Goal: Task Accomplishment & Management: Manage account settings

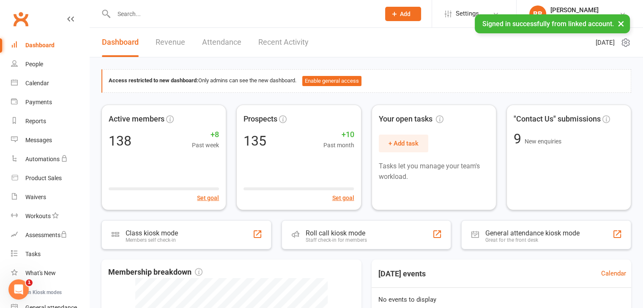
click at [168, 14] on input "text" at bounding box center [242, 14] width 263 height 12
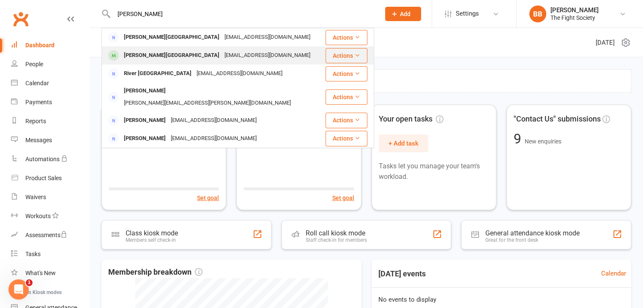
type input "[PERSON_NAME]"
click at [144, 53] on div "[PERSON_NAME][GEOGRAPHIC_DATA]" at bounding box center [171, 55] width 101 height 12
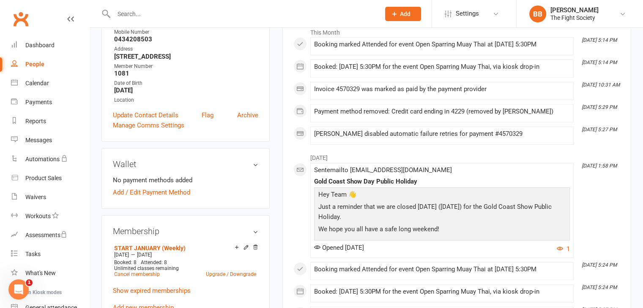
scroll to position [146, 0]
click at [159, 187] on link "Add / Edit Payment Method" at bounding box center [151, 192] width 77 height 10
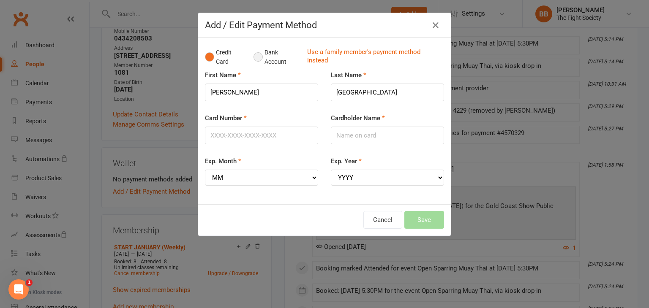
click at [253, 60] on button "Bank Account" at bounding box center [276, 57] width 47 height 26
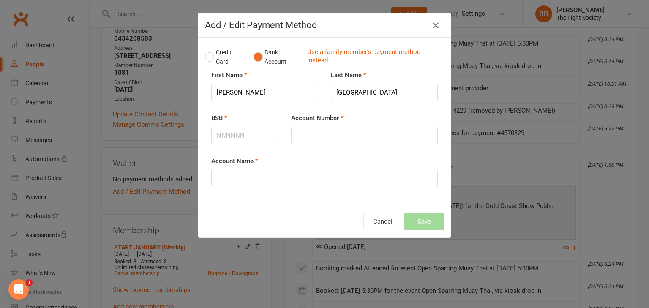
click at [435, 24] on icon "button" at bounding box center [435, 25] width 10 height 10
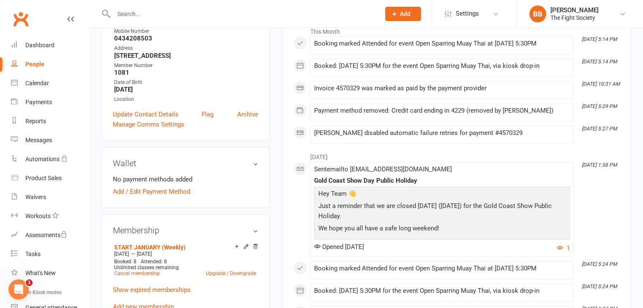
scroll to position [0, 0]
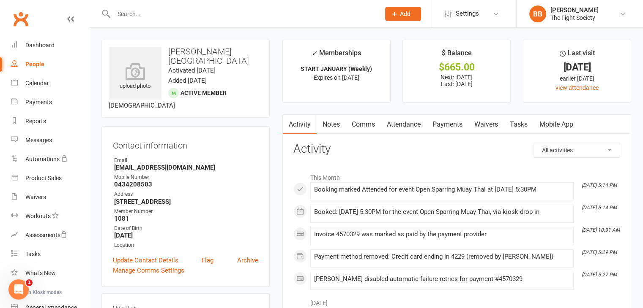
click at [444, 124] on link "Payments" at bounding box center [447, 124] width 42 height 19
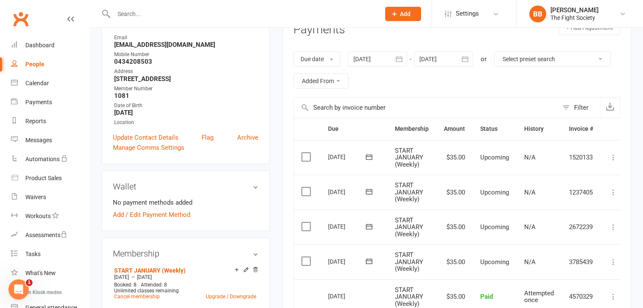
scroll to position [119, 0]
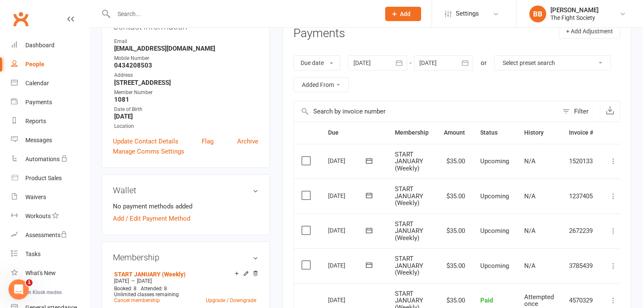
click at [438, 61] on div at bounding box center [443, 62] width 59 height 15
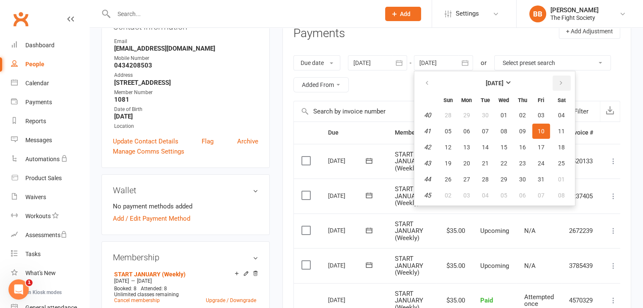
click at [557, 87] on button "button" at bounding box center [561, 83] width 18 height 15
click at [426, 84] on icon "button" at bounding box center [427, 83] width 6 height 7
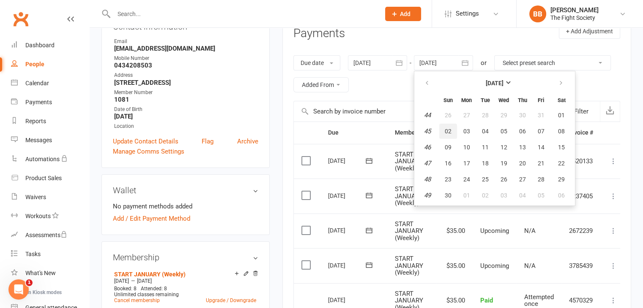
click at [451, 128] on span "02" at bounding box center [447, 131] width 7 height 7
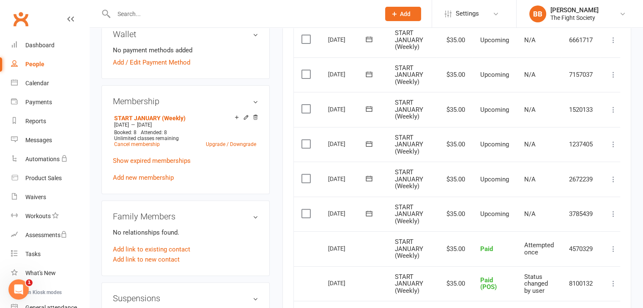
scroll to position [276, 0]
click at [305, 216] on td "Select this" at bounding box center [307, 213] width 27 height 35
click at [308, 211] on label at bounding box center [306, 213] width 11 height 8
click at [307, 209] on input "checkbox" at bounding box center [303, 209] width 5 height 0
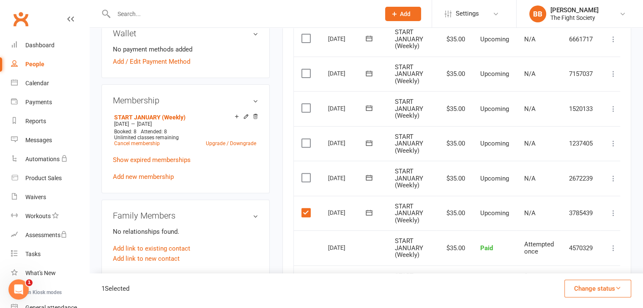
click at [306, 174] on label at bounding box center [306, 178] width 11 height 8
click at [306, 174] on input "checkbox" at bounding box center [303, 174] width 5 height 0
click at [302, 144] on label at bounding box center [306, 143] width 11 height 8
click at [302, 139] on input "checkbox" at bounding box center [303, 139] width 5 height 0
click at [304, 106] on label at bounding box center [306, 108] width 11 height 8
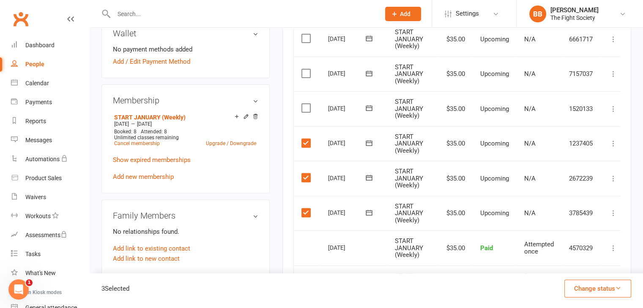
click at [304, 104] on input "checkbox" at bounding box center [303, 104] width 5 height 0
click at [306, 73] on label at bounding box center [306, 73] width 11 height 8
click at [306, 69] on input "checkbox" at bounding box center [303, 69] width 5 height 0
click at [304, 41] on label at bounding box center [306, 38] width 11 height 8
click at [304, 34] on input "checkbox" at bounding box center [303, 34] width 5 height 0
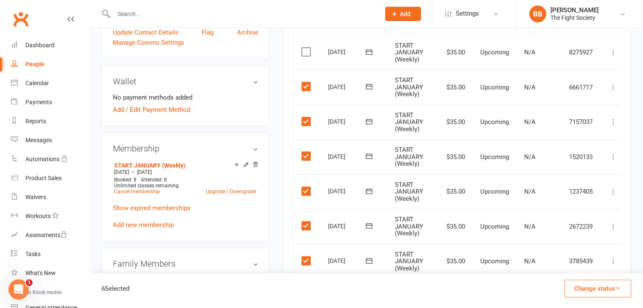
scroll to position [227, 0]
click at [306, 52] on label at bounding box center [306, 53] width 11 height 8
click at [306, 49] on input "checkbox" at bounding box center [303, 49] width 5 height 0
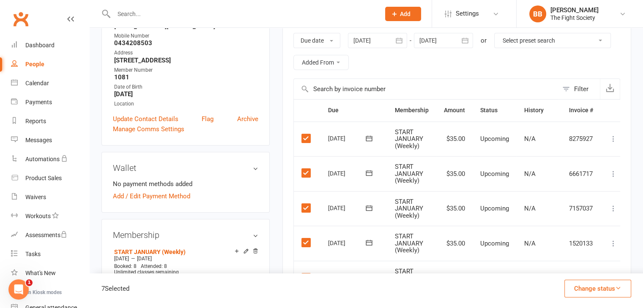
scroll to position [140, 0]
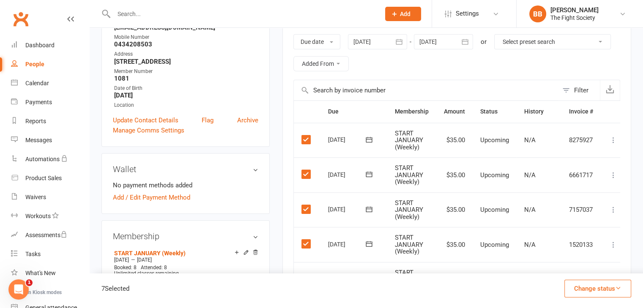
click at [453, 43] on div at bounding box center [443, 41] width 59 height 15
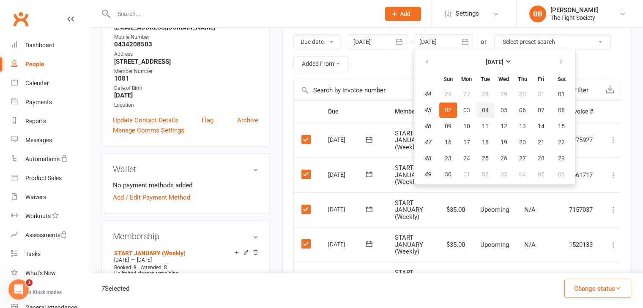
click at [488, 110] on span "04" at bounding box center [485, 110] width 7 height 7
type input "[DATE]"
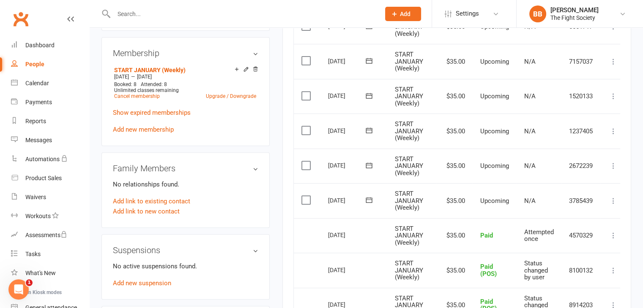
scroll to position [326, 0]
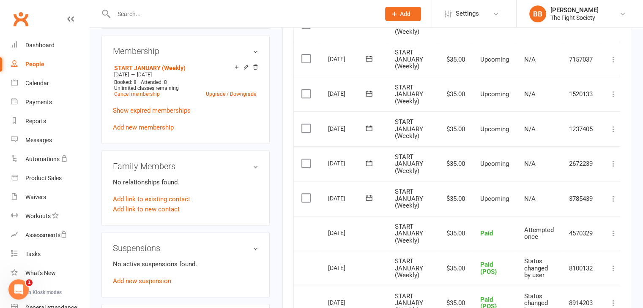
click at [304, 202] on td "Select this" at bounding box center [307, 198] width 27 height 35
click at [305, 198] on label at bounding box center [306, 198] width 11 height 8
click at [305, 194] on input "checkbox" at bounding box center [303, 194] width 5 height 0
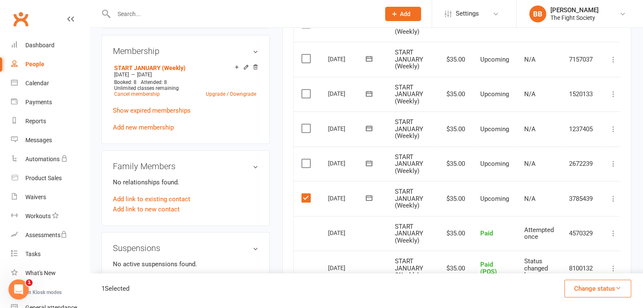
click at [307, 155] on td "Select this" at bounding box center [307, 164] width 27 height 35
click at [305, 160] on label at bounding box center [306, 163] width 11 height 8
click at [305, 159] on input "checkbox" at bounding box center [303, 159] width 5 height 0
click at [303, 122] on td "Select this" at bounding box center [307, 129] width 27 height 35
click at [304, 131] on label at bounding box center [306, 128] width 11 height 8
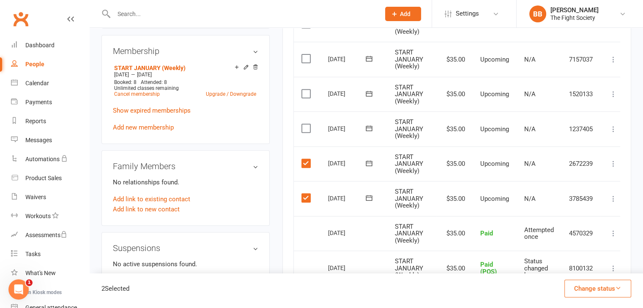
click at [304, 124] on input "checkbox" at bounding box center [303, 124] width 5 height 0
click at [308, 90] on label at bounding box center [306, 94] width 11 height 8
click at [307, 90] on input "checkbox" at bounding box center [303, 90] width 5 height 0
click at [306, 49] on td "Select this" at bounding box center [307, 59] width 27 height 35
click at [305, 54] on label at bounding box center [306, 58] width 11 height 8
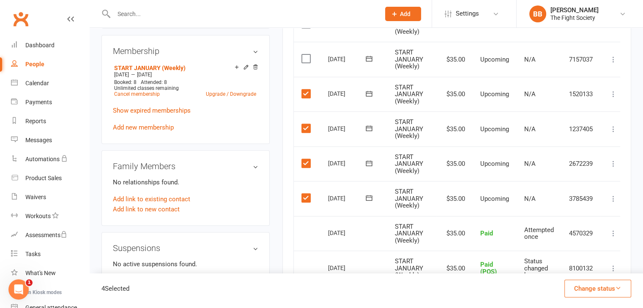
click at [305, 54] on input "checkbox" at bounding box center [303, 54] width 5 height 0
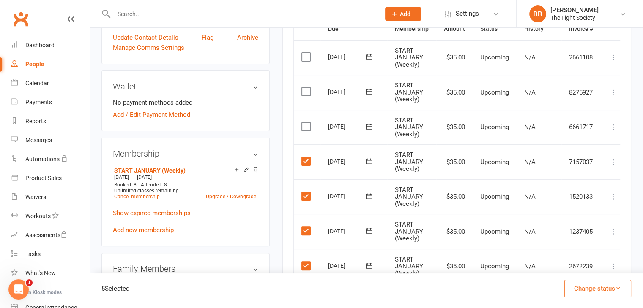
scroll to position [218, 0]
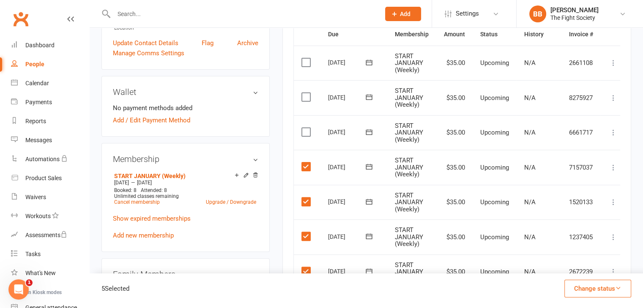
click at [308, 128] on label at bounding box center [306, 132] width 11 height 8
click at [307, 128] on input "checkbox" at bounding box center [303, 128] width 5 height 0
click at [302, 96] on label at bounding box center [306, 97] width 11 height 8
click at [302, 93] on input "checkbox" at bounding box center [303, 93] width 5 height 0
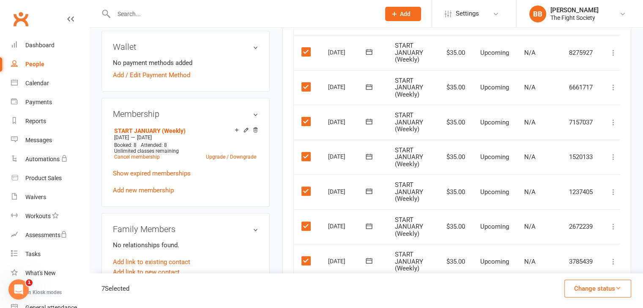
scroll to position [263, 0]
click at [600, 289] on button "Change status" at bounding box center [597, 289] width 67 height 18
click at [586, 235] on link "Paid (POS)" at bounding box center [589, 232] width 84 height 17
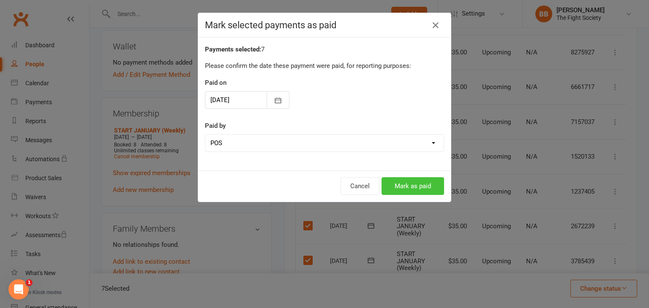
click at [394, 186] on button "Mark as paid" at bounding box center [412, 186] width 63 height 18
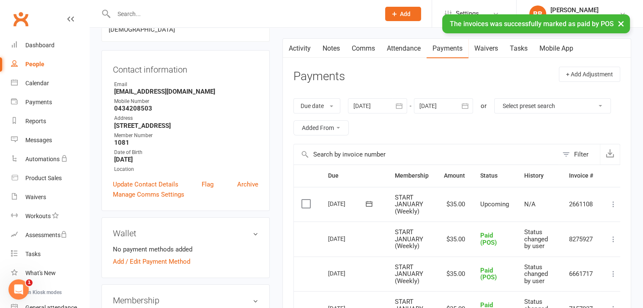
scroll to position [0, 0]
